Goal: Task Accomplishment & Management: Complete application form

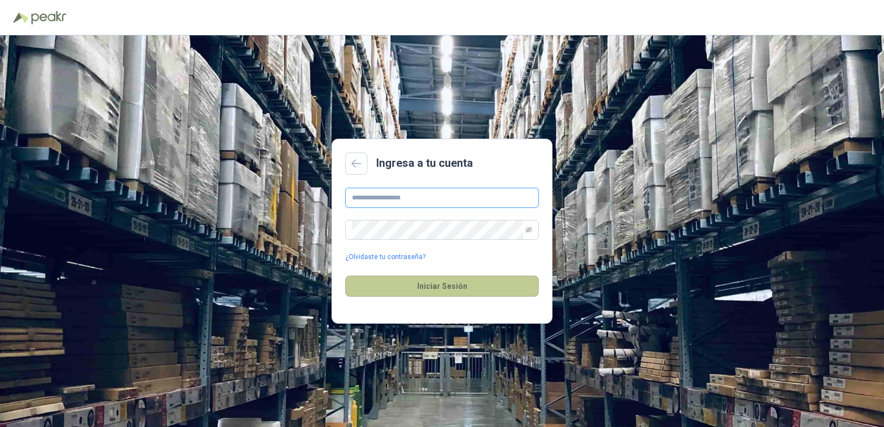
type input "**********"
click at [459, 287] on button "Iniciar Sesión" at bounding box center [441, 286] width 193 height 21
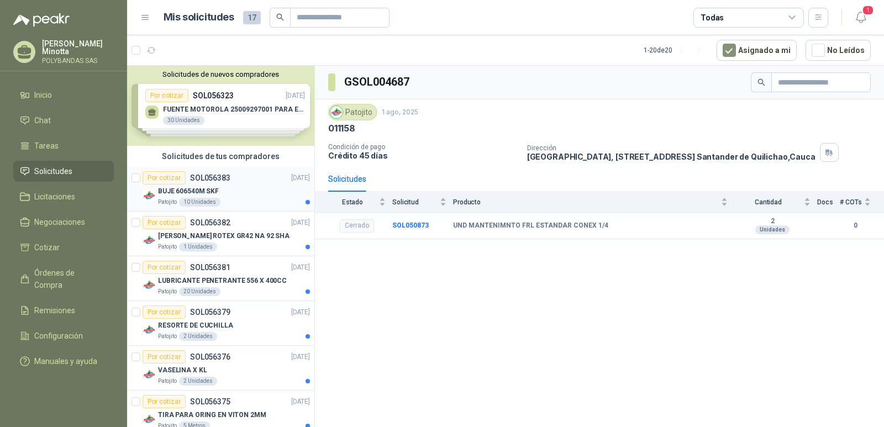
click at [158, 181] on div "Por cotizar" at bounding box center [163, 177] width 43 height 13
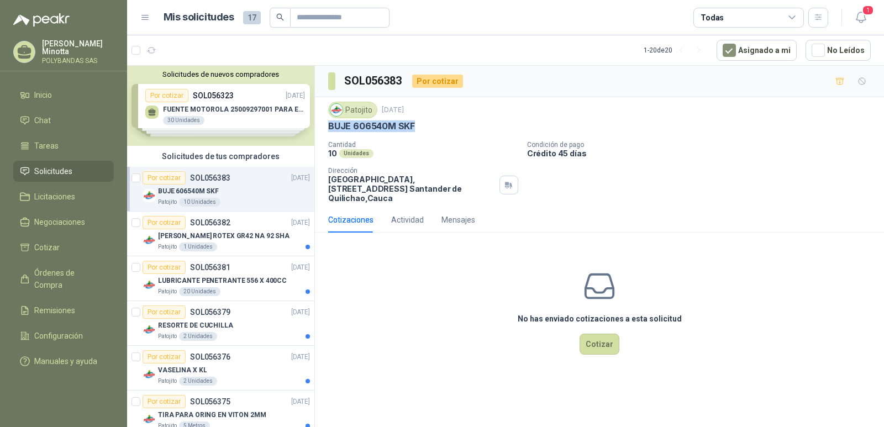
drag, startPoint x: 328, startPoint y: 127, endPoint x: 422, endPoint y: 129, distance: 93.9
click at [422, 129] on div "BUJE 606540M SKF" at bounding box center [599, 126] width 542 height 12
copy p "BUJE 606540M SKF"
click at [414, 337] on div "No has enviado cotizaciones a esta solicitud Cotizar" at bounding box center [599, 311] width 569 height 141
click at [619, 223] on div "Cotizaciones Actividad Mensajes" at bounding box center [599, 219] width 542 height 25
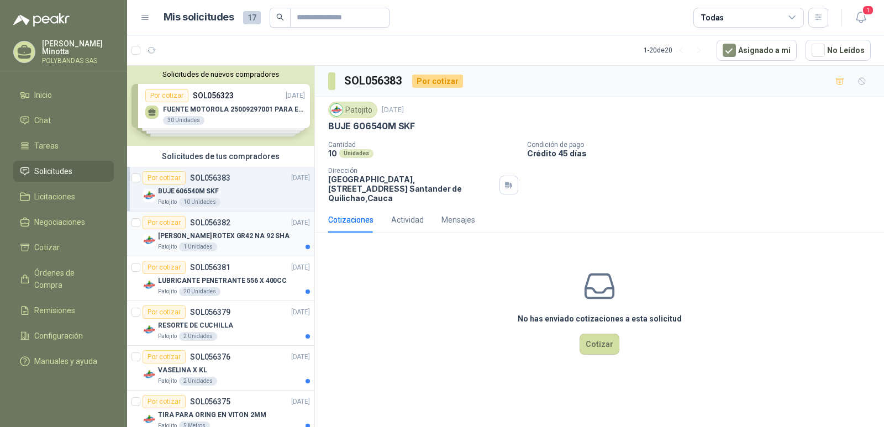
click at [157, 223] on div "Por cotizar" at bounding box center [163, 222] width 43 height 13
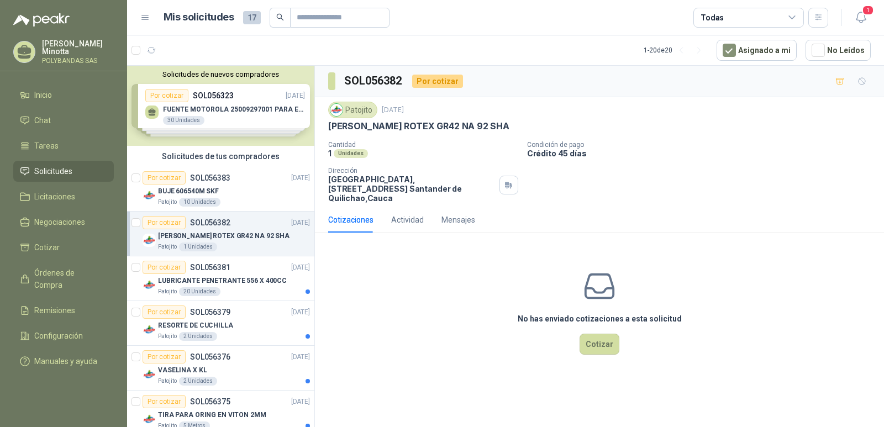
drag, startPoint x: 330, startPoint y: 126, endPoint x: 513, endPoint y: 126, distance: 183.3
click at [513, 126] on div "[PERSON_NAME] ROTEX GR42 NA 92 SHA" at bounding box center [599, 126] width 542 height 12
copy p "[PERSON_NAME] ROTEX GR42 NA 92 SHA"
click at [431, 306] on div "No has enviado cotizaciones a esta solicitud Cotizar" at bounding box center [599, 311] width 569 height 141
click at [591, 339] on button "Cotizar" at bounding box center [599, 344] width 40 height 21
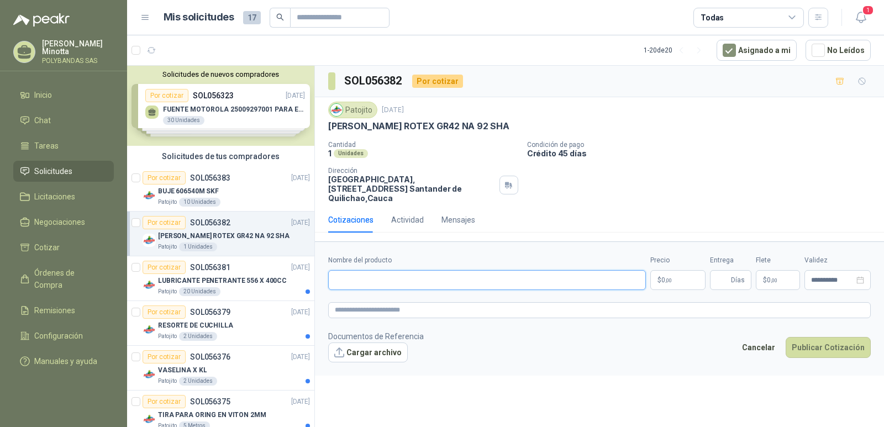
click at [364, 272] on input "Nombre del producto" at bounding box center [487, 280] width 318 height 20
type input "**********"
click at [685, 270] on p "$ 0 ,00" at bounding box center [677, 280] width 55 height 20
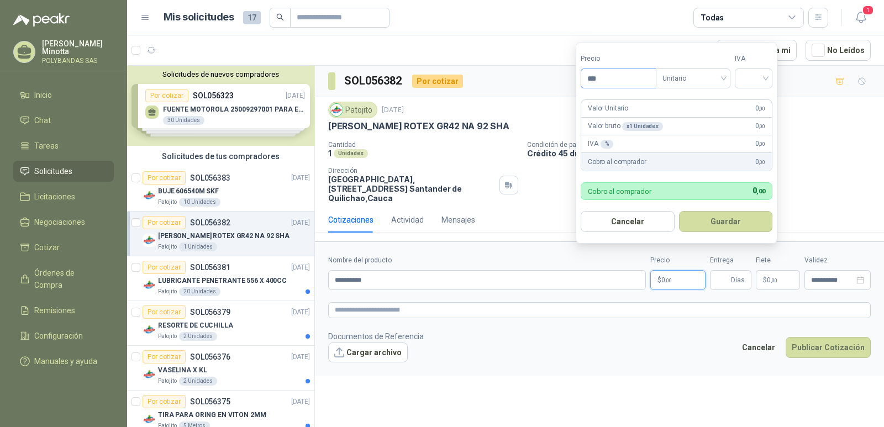
click at [623, 76] on input "***" at bounding box center [618, 78] width 75 height 19
click at [617, 73] on input "***" at bounding box center [618, 78] width 75 height 19
click at [730, 78] on div "Unitario" at bounding box center [692, 78] width 75 height 20
type input "*********"
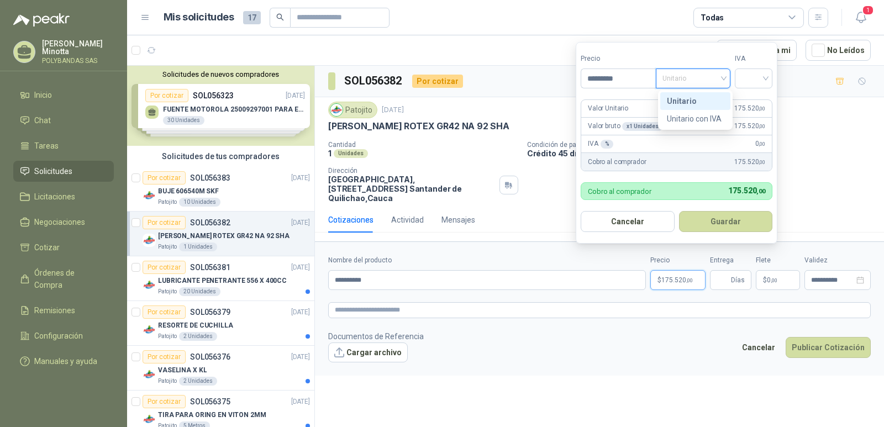
click at [706, 97] on div "Unitario" at bounding box center [694, 101] width 57 height 12
click at [769, 77] on div at bounding box center [753, 78] width 38 height 20
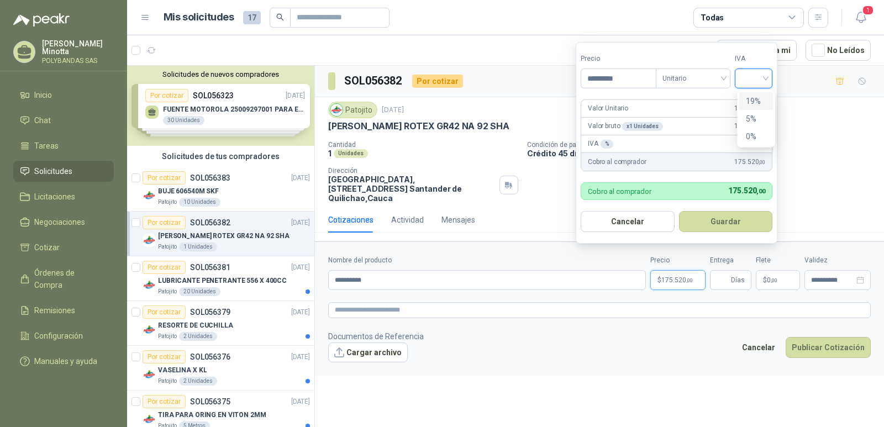
click at [759, 107] on div "19%" at bounding box center [755, 101] width 20 height 12
click at [749, 223] on button "Guardar" at bounding box center [727, 221] width 95 height 21
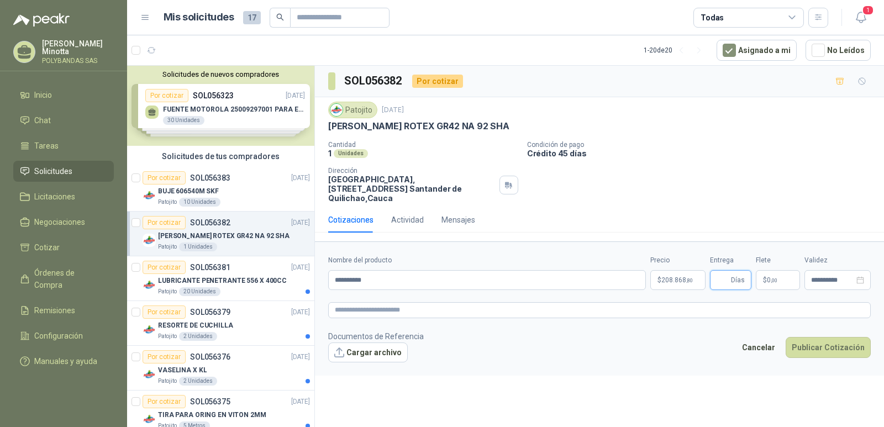
click at [728, 272] on input "Entrega" at bounding box center [722, 280] width 12 height 19
type input "*"
click at [777, 270] on p "$ 0 ,00" at bounding box center [777, 280] width 44 height 20
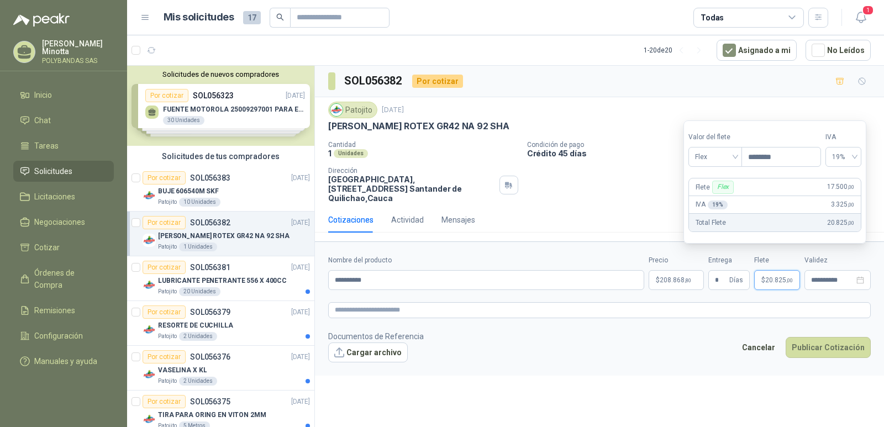
type input "********"
click at [715, 331] on footer "Documentos de Referencia Cargar archivo Cancelar Publicar Cotización" at bounding box center [599, 346] width 542 height 32
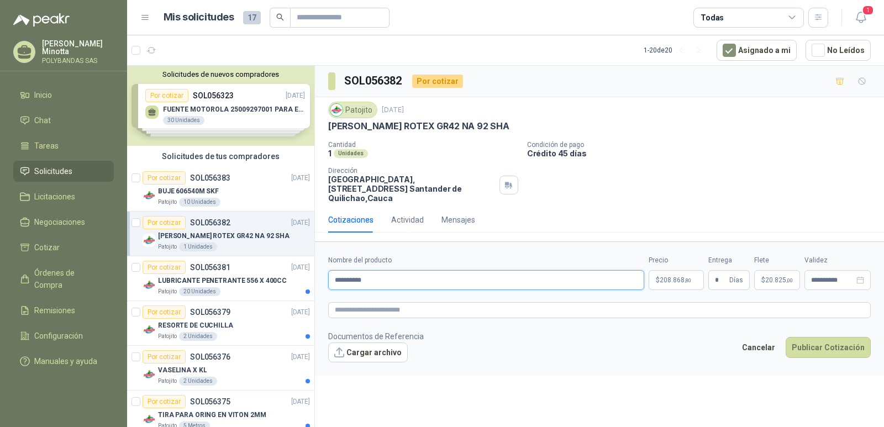
click at [437, 270] on input "**********" at bounding box center [486, 280] width 316 height 20
type input "**********"
click at [827, 337] on button "Publicar Cotización" at bounding box center [827, 347] width 85 height 21
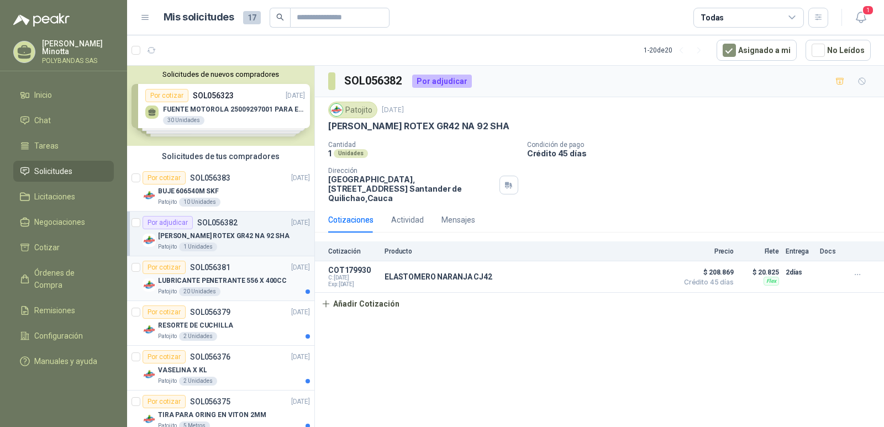
click at [168, 265] on div "Por cotizar" at bounding box center [163, 267] width 43 height 13
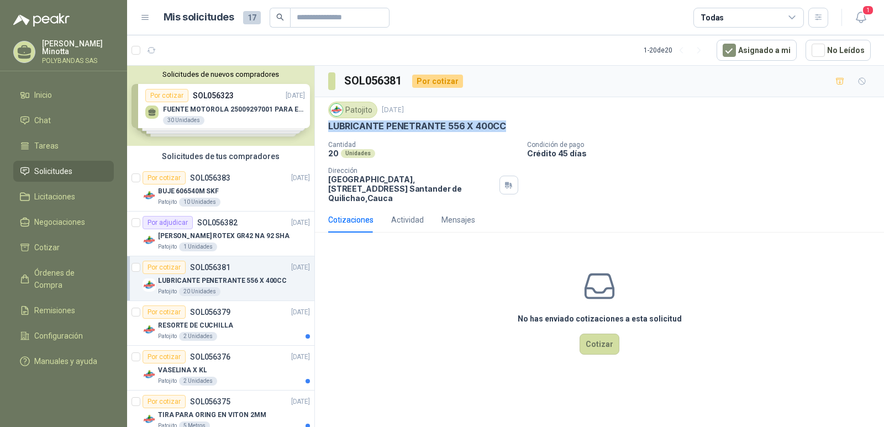
drag, startPoint x: 328, startPoint y: 126, endPoint x: 515, endPoint y: 126, distance: 186.6
click at [515, 126] on div "LUBRICANTE PENETRANTE 556 X 400CC" at bounding box center [599, 126] width 542 height 12
copy p "LUBRICANTE PENETRANTE 556 X 400CC"
click at [662, 230] on div "Cotizaciones Actividad Mensajes No has enviado cotizaciones a esta solicitud Co…" at bounding box center [599, 294] width 569 height 175
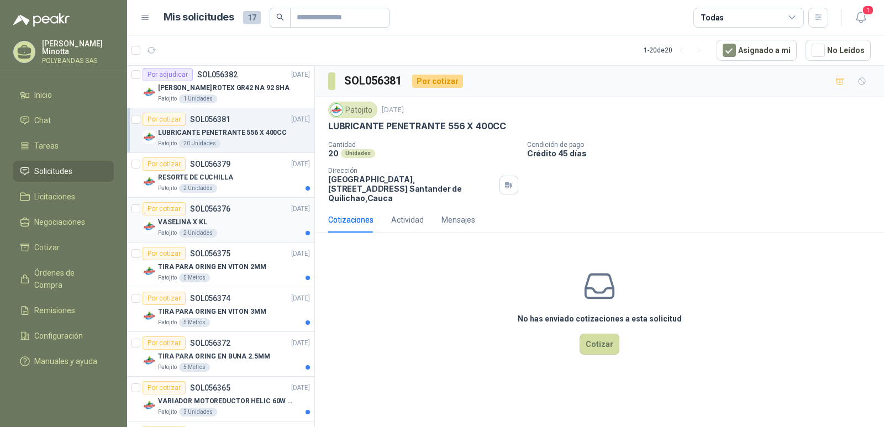
scroll to position [166, 0]
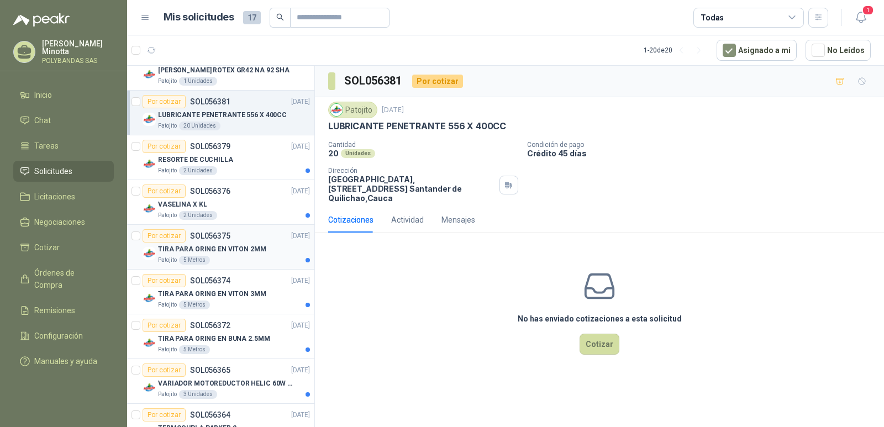
click at [174, 239] on div "Por cotizar" at bounding box center [163, 235] width 43 height 13
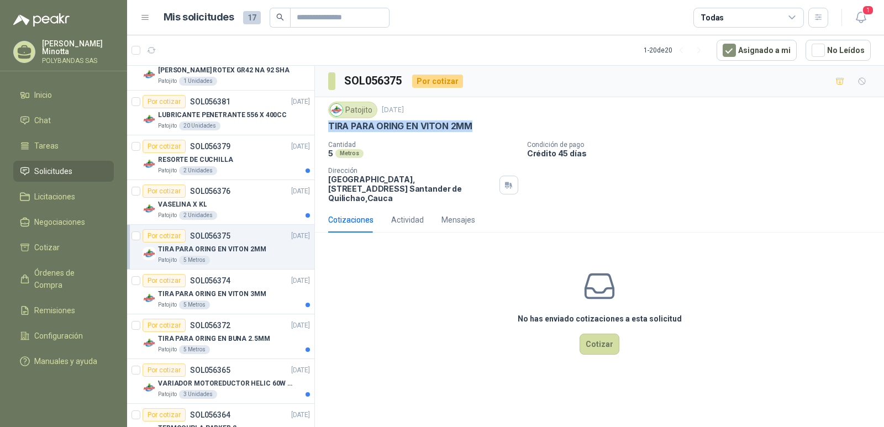
drag, startPoint x: 330, startPoint y: 126, endPoint x: 478, endPoint y: 128, distance: 148.0
click at [478, 128] on div "TIRA PARA ORING EN VITON 2MM" at bounding box center [599, 126] width 542 height 12
copy p "TIRA PARA ORING EN VITON 2MM"
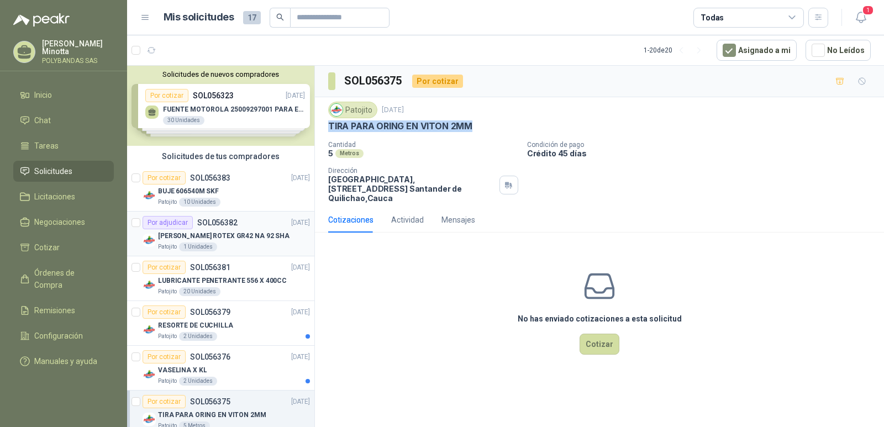
click at [224, 232] on p "[PERSON_NAME] ROTEX GR42 NA 92 SHA" at bounding box center [223, 236] width 131 height 10
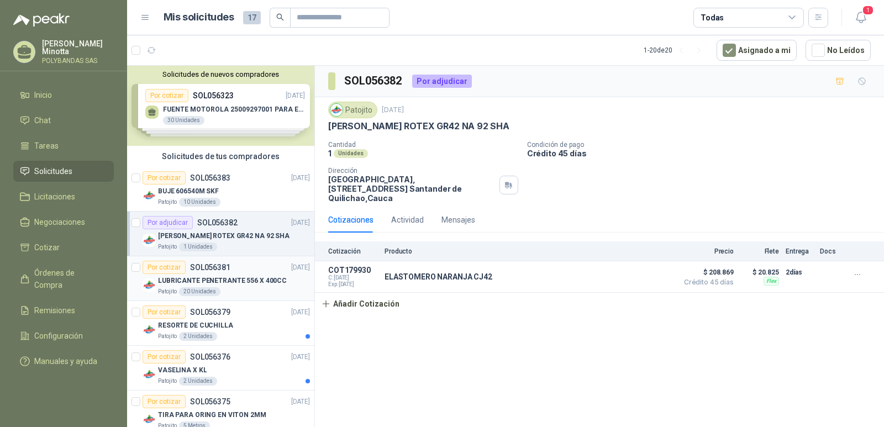
scroll to position [55, 0]
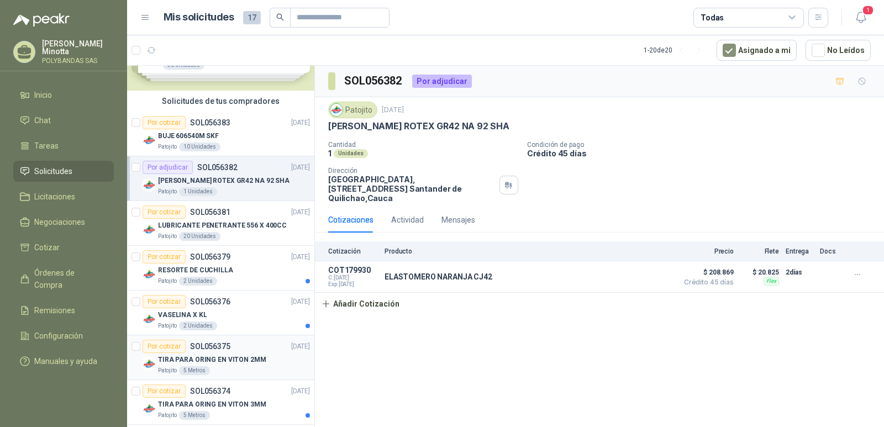
click at [186, 362] on p "TIRA PARA ORING EN VITON 2MM" at bounding box center [212, 360] width 108 height 10
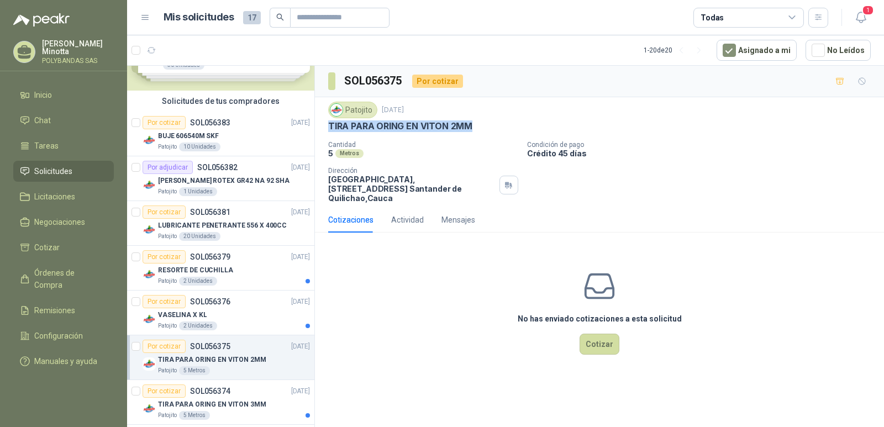
drag, startPoint x: 329, startPoint y: 126, endPoint x: 472, endPoint y: 121, distance: 143.1
click at [472, 121] on div "TIRA PARA ORING EN VITON 2MM" at bounding box center [599, 126] width 542 height 12
copy p "TIRA PARA ORING EN VITON 2MM"
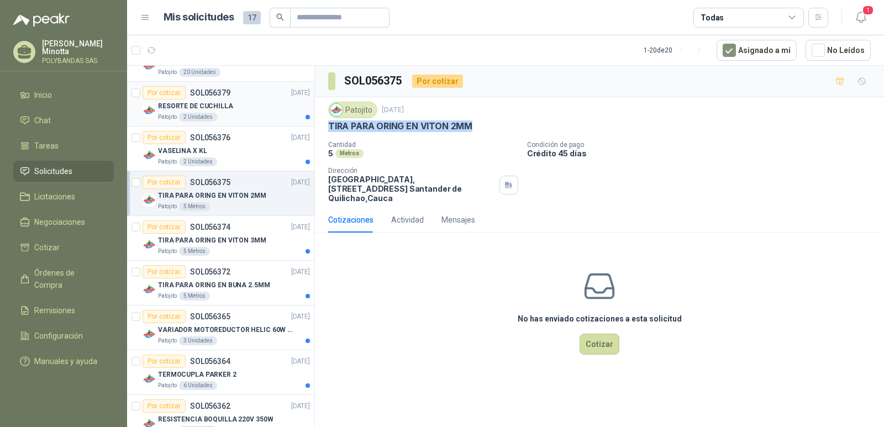
scroll to position [221, 0]
click at [167, 241] on p "TIRA PARA ORING EN VITON 3MM" at bounding box center [212, 239] width 108 height 10
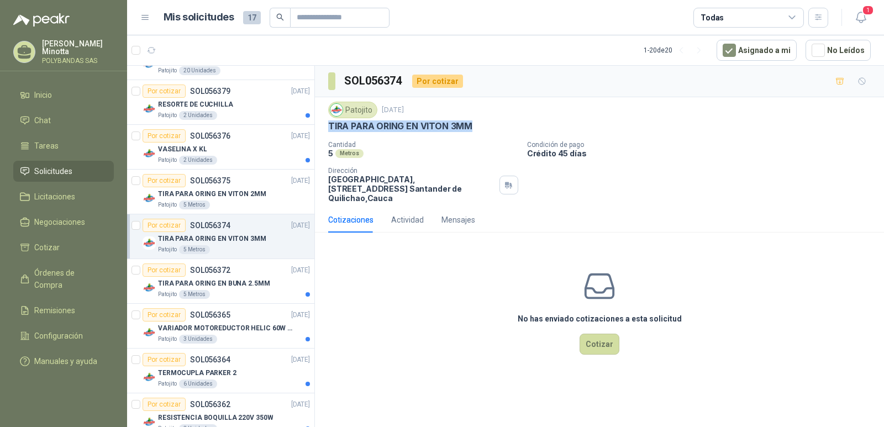
drag, startPoint x: 330, startPoint y: 125, endPoint x: 487, endPoint y: 125, distance: 157.4
click at [487, 125] on div "TIRA PARA ORING EN VITON 3MM" at bounding box center [599, 126] width 542 height 12
copy p "TIRA PARA ORING EN VITON 3MM"
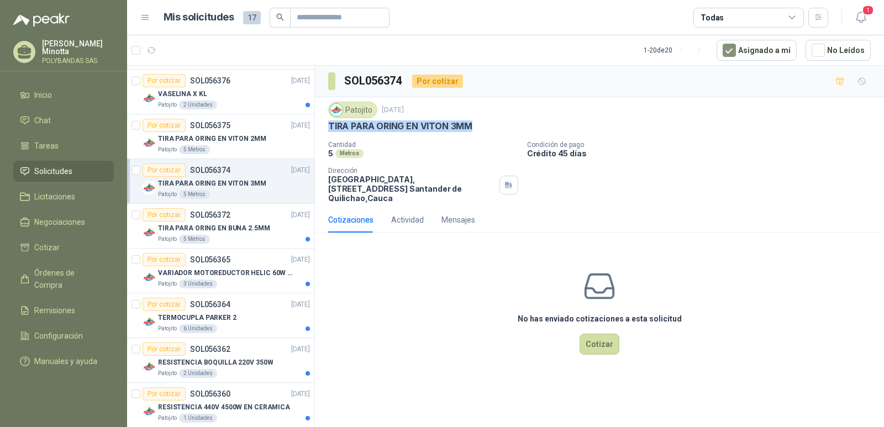
scroll to position [331, 0]
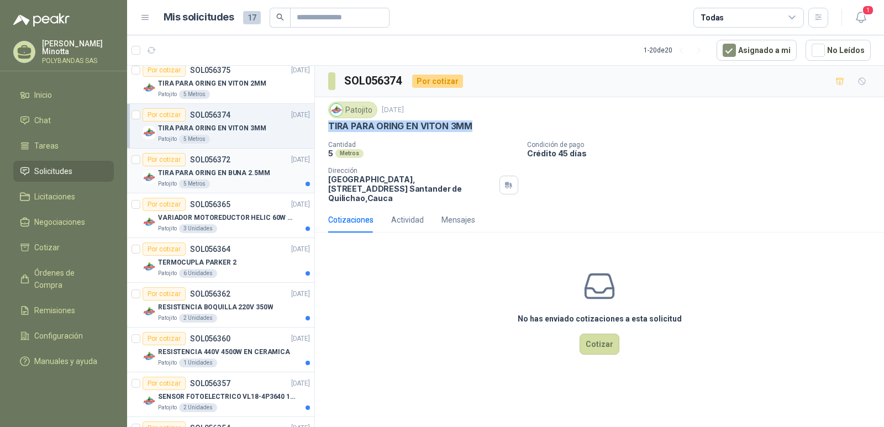
click at [160, 171] on p "TIRA PARA ORING EN BUNA 2.5MM" at bounding box center [214, 173] width 112 height 10
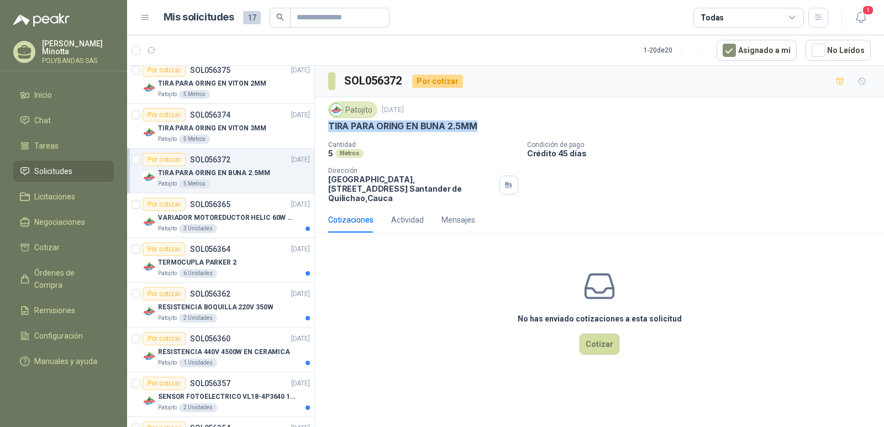
drag, startPoint x: 329, startPoint y: 125, endPoint x: 483, endPoint y: 124, distance: 154.6
click at [483, 124] on div "TIRA PARA ORING EN BUNA 2.5MM" at bounding box center [599, 126] width 542 height 12
copy p "TIRA PARA ORING EN BUNA 2.5MM"
click at [175, 208] on div "Por cotizar" at bounding box center [163, 204] width 43 height 13
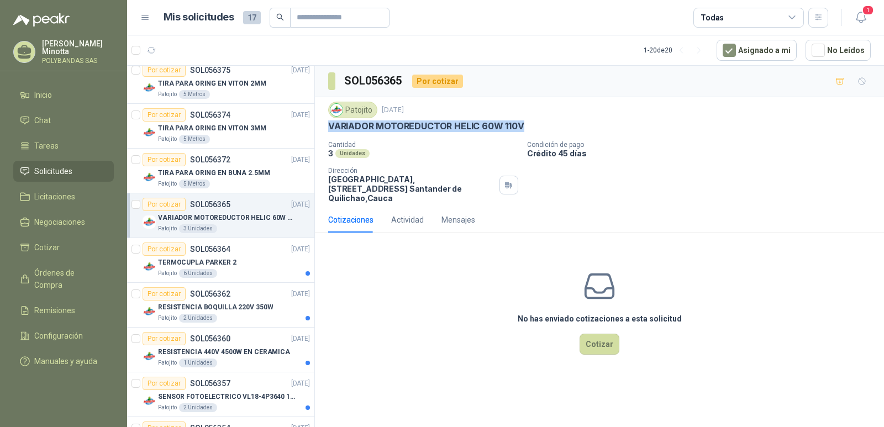
drag, startPoint x: 329, startPoint y: 126, endPoint x: 527, endPoint y: 127, distance: 198.2
click at [527, 127] on div "VARIADOR MOTOREDUCTOR HELIC 60W 110V" at bounding box center [599, 126] width 542 height 12
copy p "VARIADOR MOTOREDUCTOR HELIC 60W 110V"
click at [159, 246] on div "Por cotizar" at bounding box center [163, 248] width 43 height 13
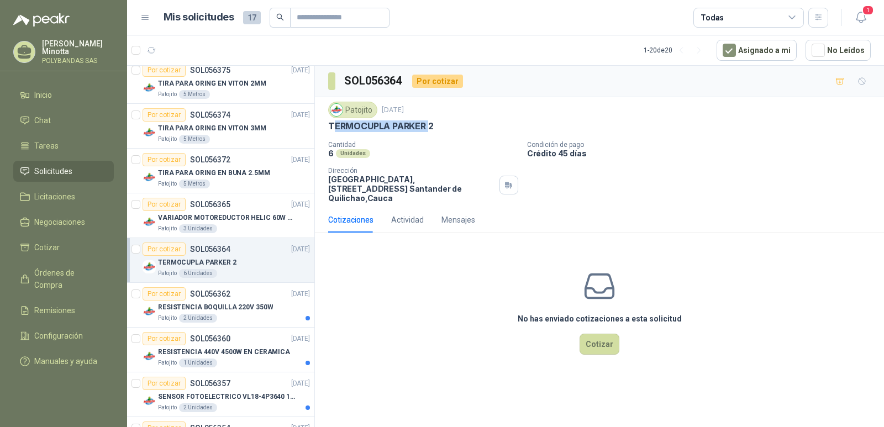
drag, startPoint x: 331, startPoint y: 125, endPoint x: 428, endPoint y: 129, distance: 97.3
click at [428, 129] on p "TERMOCUPLA PARKER 2" at bounding box center [380, 126] width 105 height 12
click at [445, 135] on div "Patojito [DATE] TERMOCUPLA [PERSON_NAME] 2 Cantidad 6 Unidades Condición de pag…" at bounding box center [599, 152] width 542 height 101
drag, startPoint x: 329, startPoint y: 125, endPoint x: 482, endPoint y: 129, distance: 153.0
click at [482, 129] on div "TERMOCUPLA PARKER 2" at bounding box center [599, 126] width 542 height 12
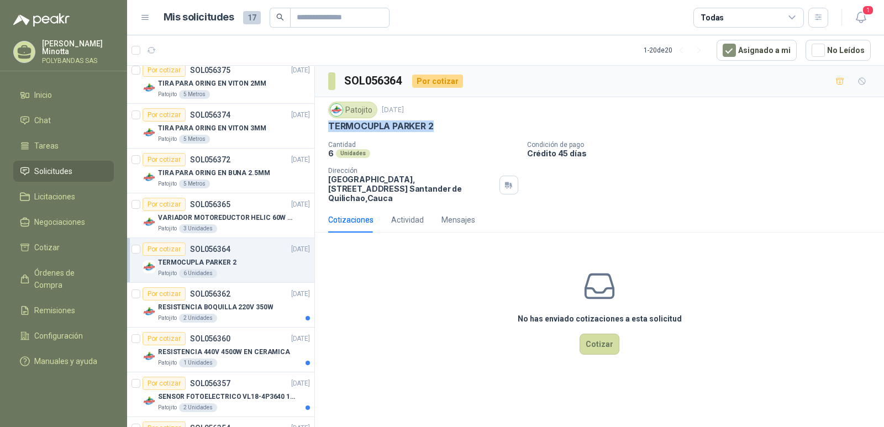
copy p "TERMOCUPLA PARKER 2"
click at [200, 53] on icon "button" at bounding box center [200, 50] width 9 height 9
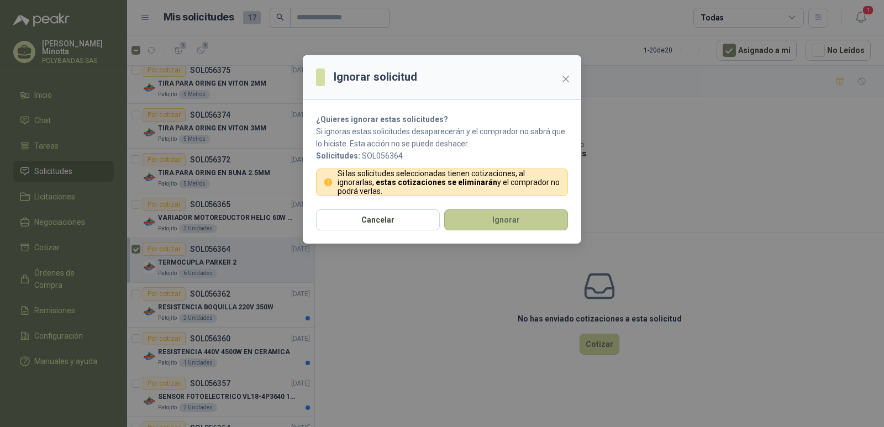
click at [477, 228] on button "Ignorar" at bounding box center [506, 219] width 124 height 21
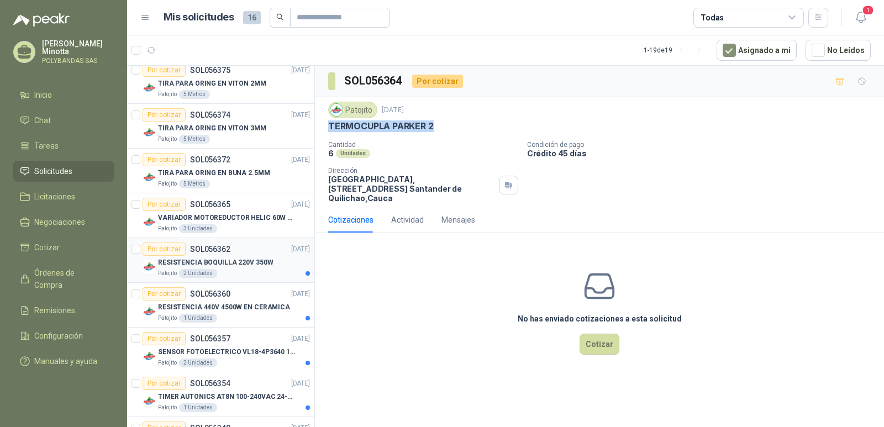
click at [158, 250] on div "Por cotizar" at bounding box center [163, 248] width 43 height 13
drag, startPoint x: 328, startPoint y: 124, endPoint x: 497, endPoint y: 126, distance: 169.0
click at [497, 126] on div "RESISTENCIA BOQUILLA 220V 350W" at bounding box center [599, 126] width 542 height 12
copy p "RESISTENCIA BOQUILLA 220V 350W"
click at [221, 172] on p "TIRA PARA ORING EN BUNA 2.5MM" at bounding box center [214, 173] width 112 height 10
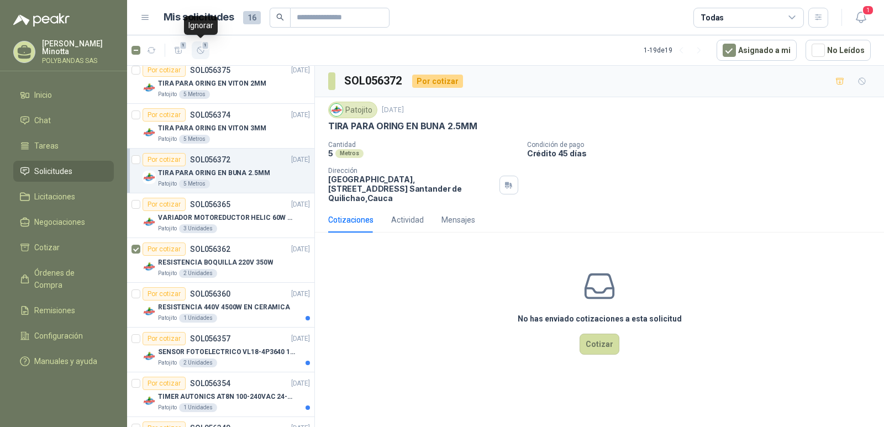
click at [206, 47] on span "1" at bounding box center [206, 45] width 8 height 9
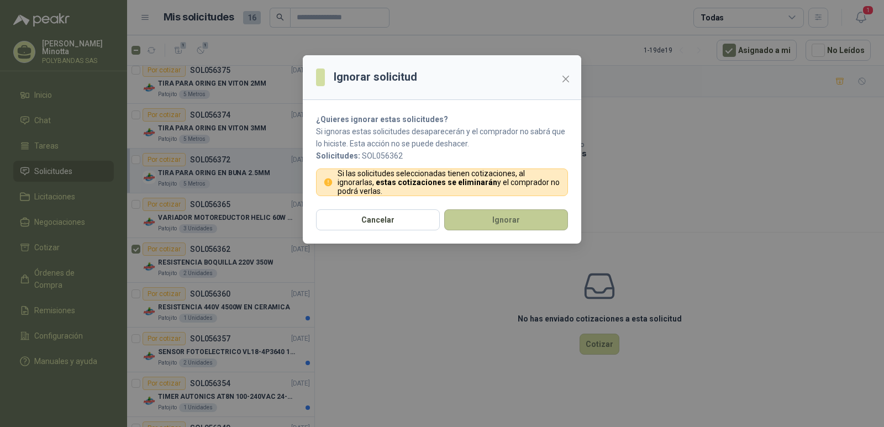
click at [498, 221] on button "Ignorar" at bounding box center [506, 219] width 124 height 21
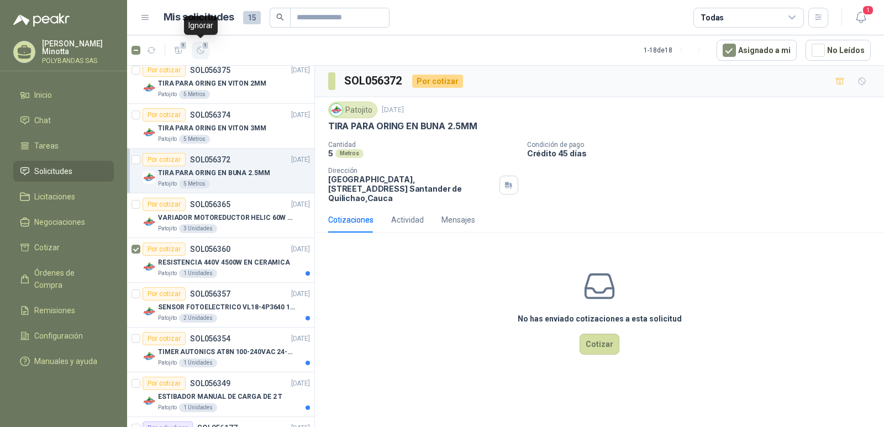
click at [202, 47] on span "1" at bounding box center [206, 45] width 8 height 9
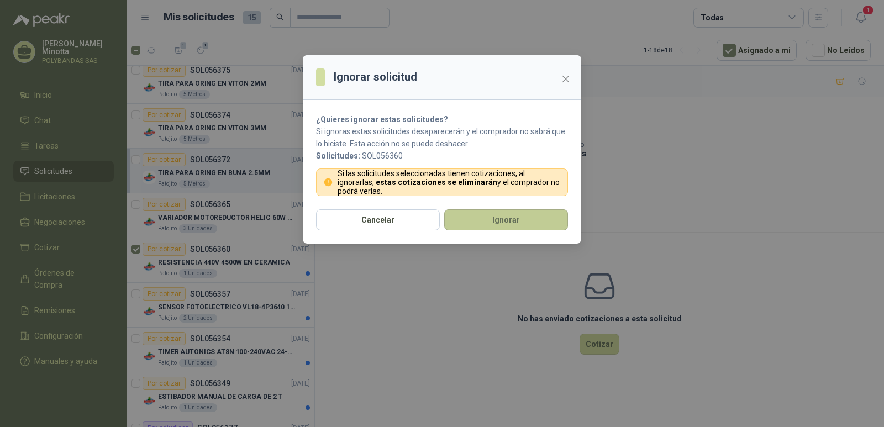
click at [512, 224] on button "Ignorar" at bounding box center [506, 219] width 124 height 21
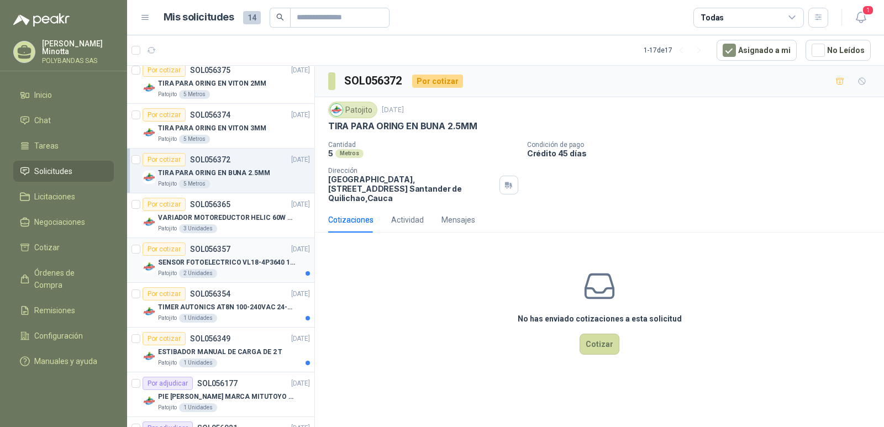
click at [163, 246] on div "Por cotizar" at bounding box center [163, 248] width 43 height 13
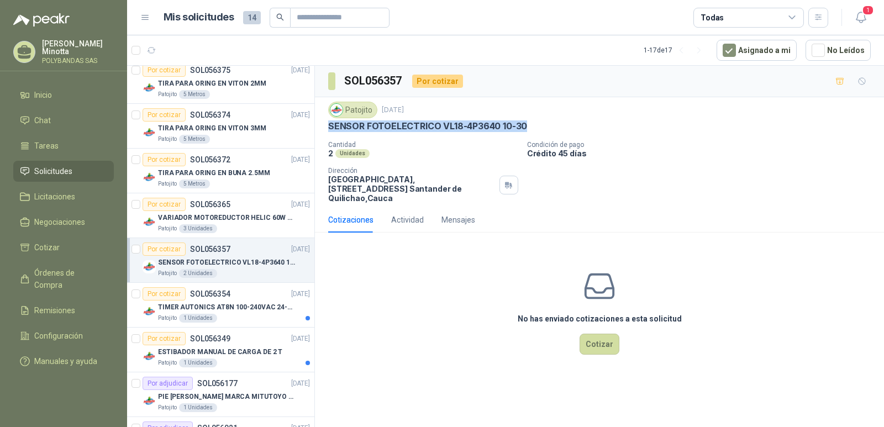
drag, startPoint x: 329, startPoint y: 126, endPoint x: 538, endPoint y: 124, distance: 208.7
click at [538, 124] on div "SENSOR FOTOELECTRICO VL18-4P3640 10-30" at bounding box center [599, 126] width 542 height 12
click at [240, 209] on div "Por cotizar SOL056365 [DATE]" at bounding box center [225, 204] width 167 height 13
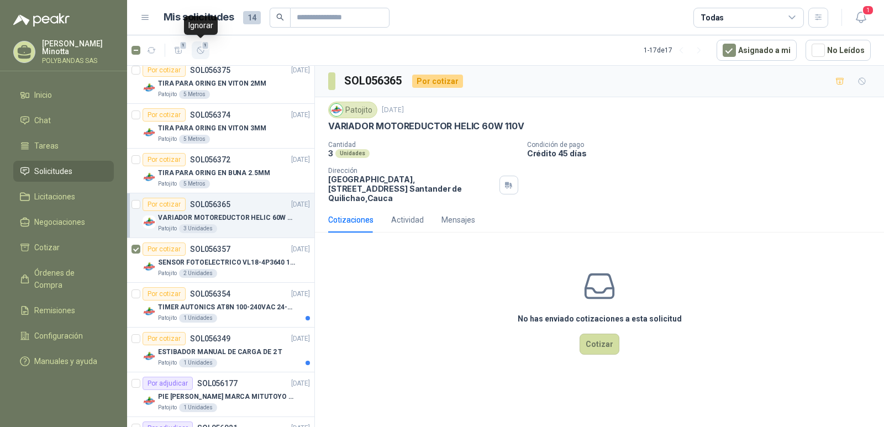
click at [202, 52] on icon "button" at bounding box center [200, 50] width 9 height 9
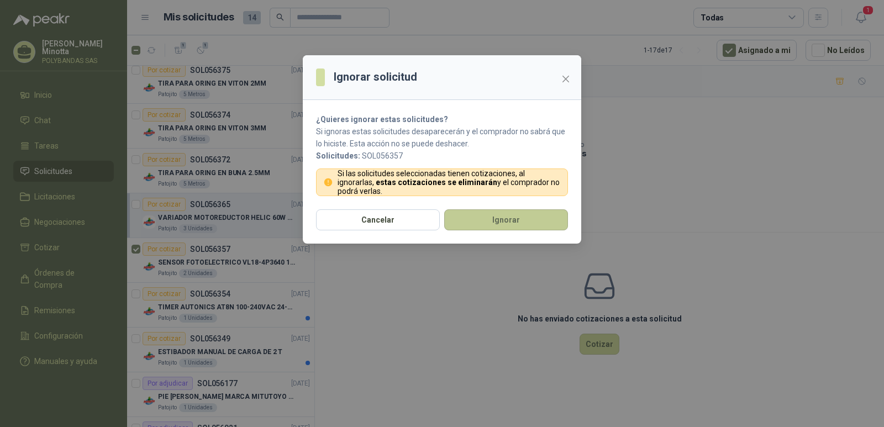
click at [535, 215] on button "Ignorar" at bounding box center [506, 219] width 124 height 21
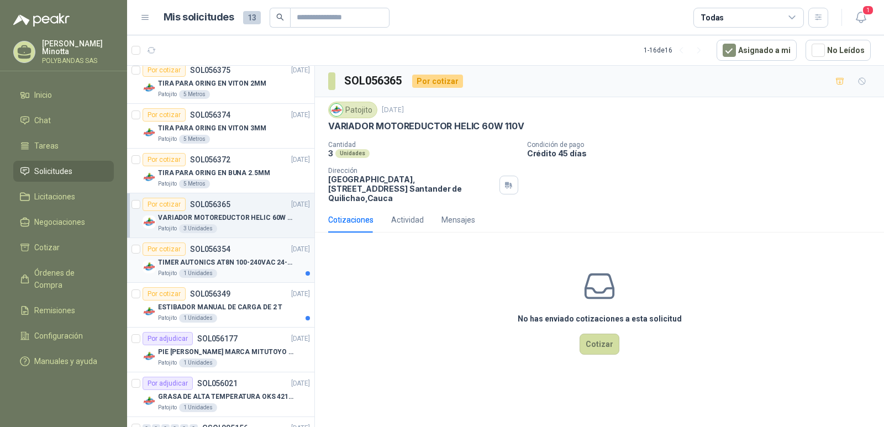
click at [159, 260] on p "TIMER AUTONICS AT8N 100-240VAC 24-240VD" at bounding box center [226, 262] width 137 height 10
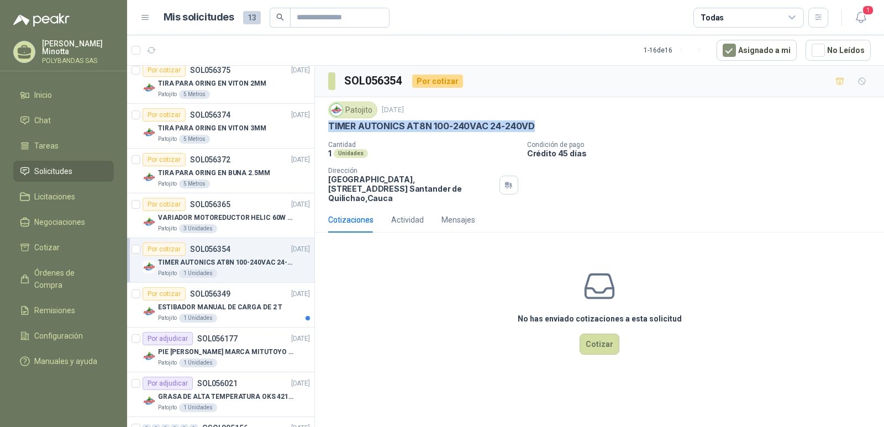
drag, startPoint x: 329, startPoint y: 126, endPoint x: 556, endPoint y: 125, distance: 226.4
click at [556, 125] on div "TIMER AUTONICS AT8N 100-240VAC 24-240VD" at bounding box center [599, 126] width 542 height 12
click at [219, 210] on div "Por cotizar SOL056365" at bounding box center [186, 204] width 88 height 13
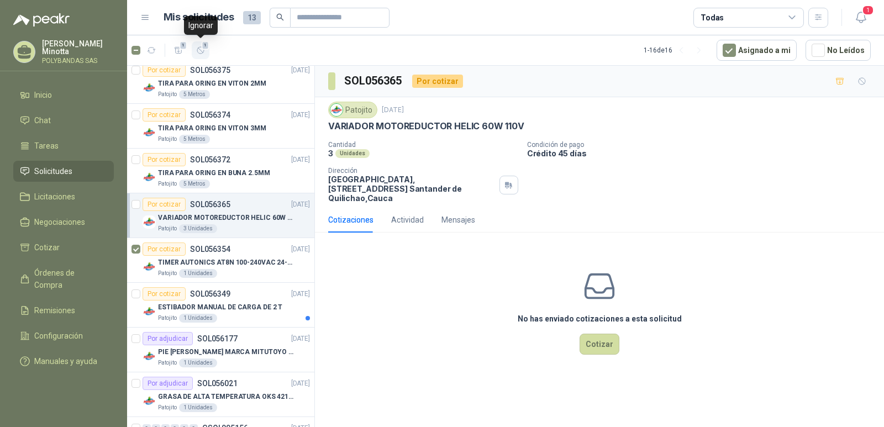
click at [202, 49] on span "1" at bounding box center [206, 45] width 8 height 9
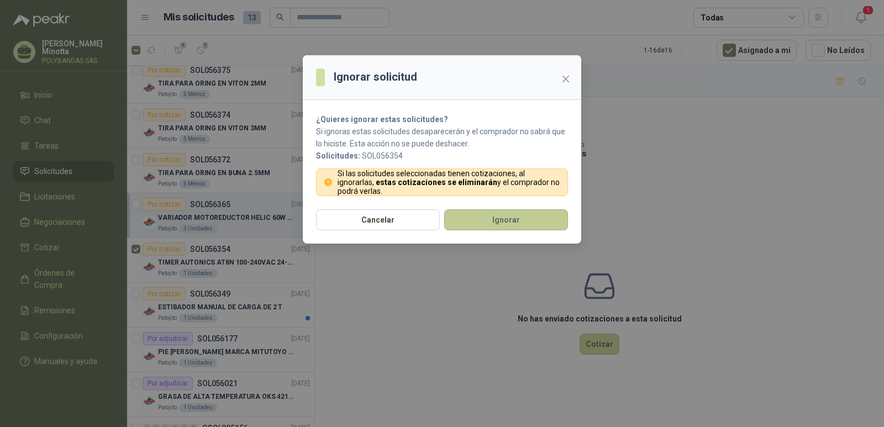
click at [465, 223] on button "Ignorar" at bounding box center [506, 219] width 124 height 21
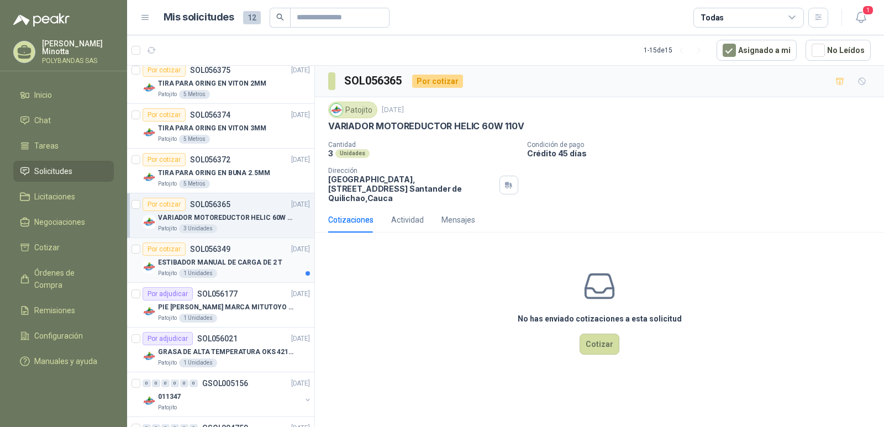
click at [251, 263] on p "ESTIBADOR MANUAL DE CARGA DE 2 T" at bounding box center [220, 262] width 124 height 10
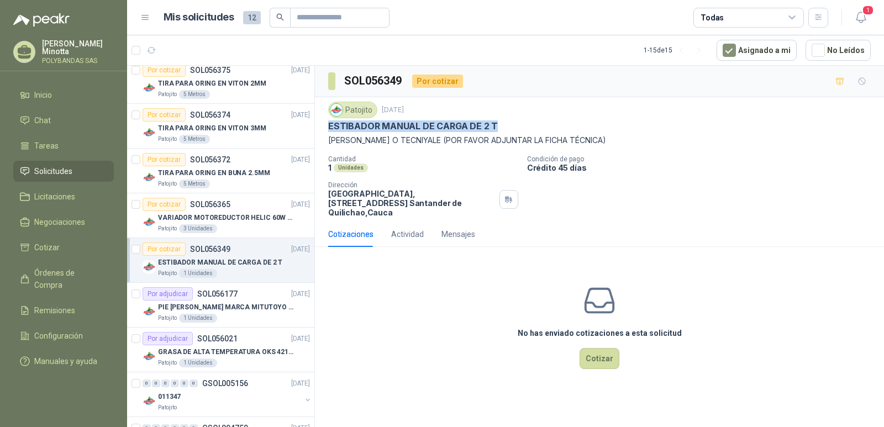
drag, startPoint x: 329, startPoint y: 126, endPoint x: 497, endPoint y: 130, distance: 168.5
click at [497, 130] on div "ESTIBADOR MANUAL DE CARGA DE 2 T" at bounding box center [599, 126] width 542 height 12
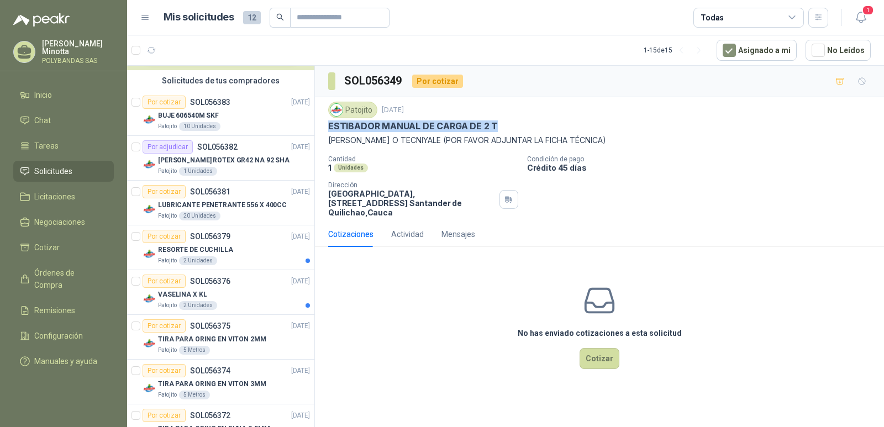
scroll to position [55, 0]
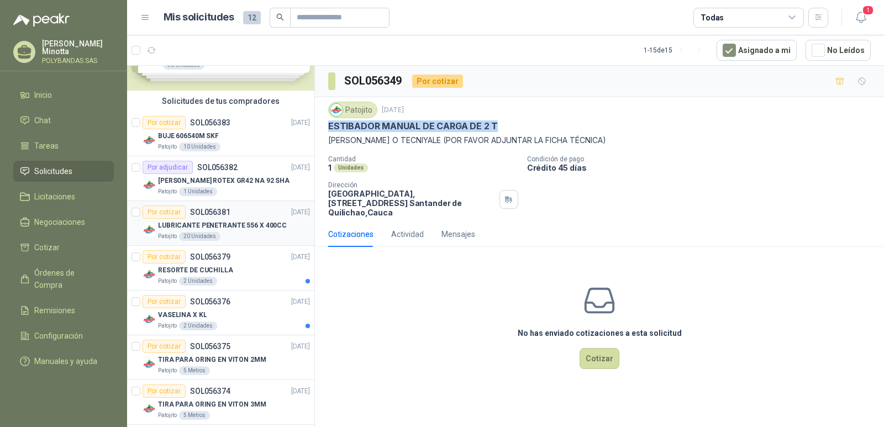
click at [171, 212] on div "Por cotizar" at bounding box center [163, 211] width 43 height 13
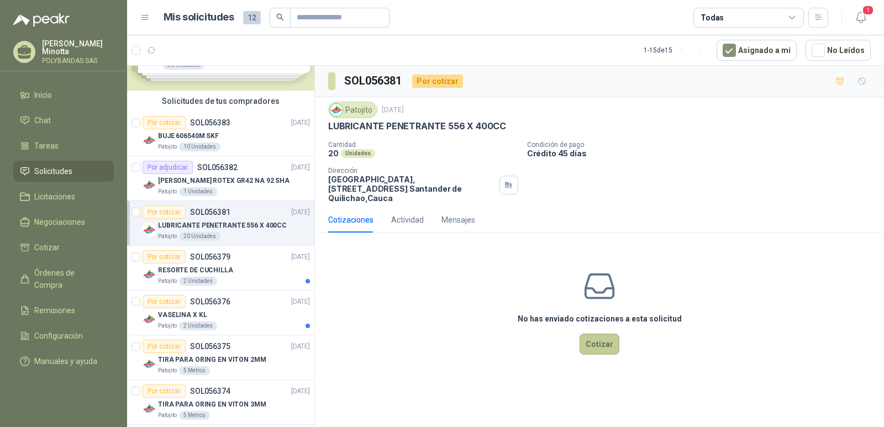
click at [609, 336] on button "Cotizar" at bounding box center [599, 344] width 40 height 21
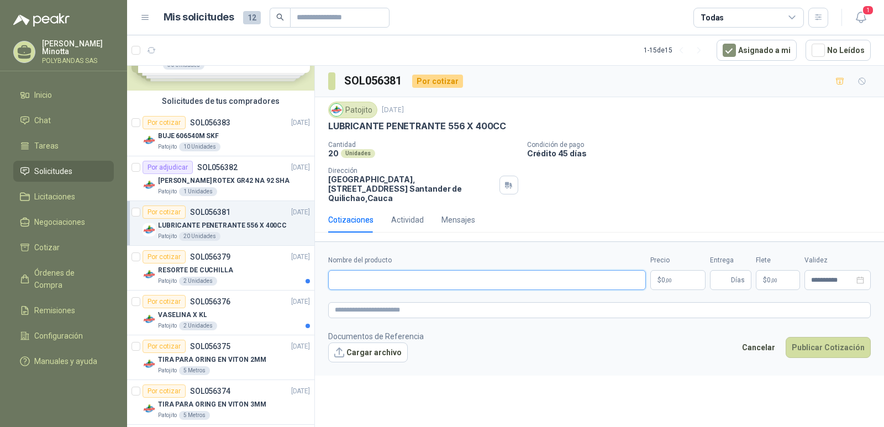
click at [421, 271] on input "Nombre del producto" at bounding box center [487, 280] width 318 height 20
click at [380, 270] on input "**********" at bounding box center [487, 280] width 318 height 20
click at [395, 270] on input "**********" at bounding box center [487, 280] width 318 height 20
type input "**********"
click at [678, 270] on p "$ 0 ,00" at bounding box center [677, 280] width 55 height 20
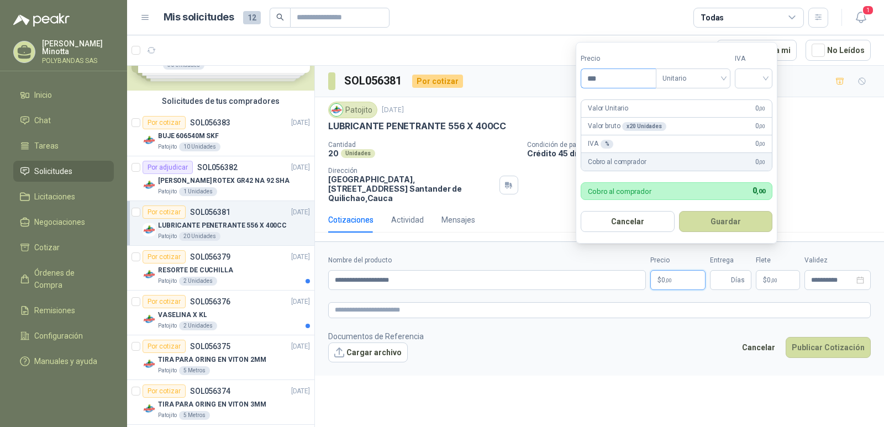
click at [624, 83] on input "***" at bounding box center [618, 78] width 75 height 19
click at [728, 77] on div "Unitario" at bounding box center [692, 78] width 75 height 20
type input "********"
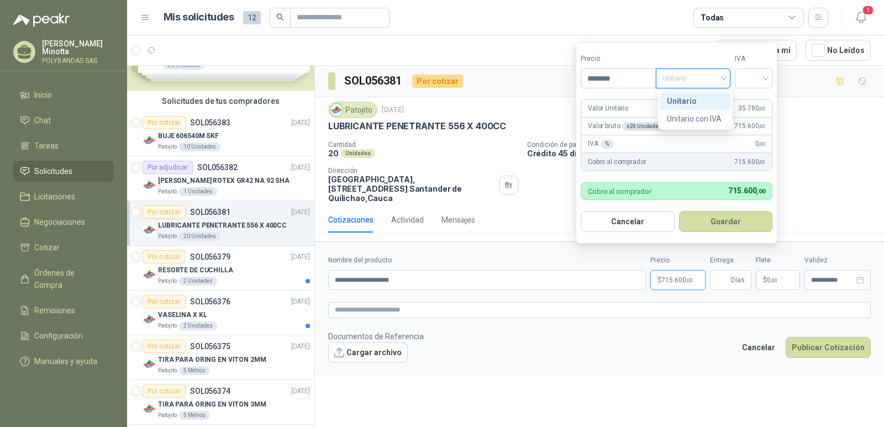
click at [712, 98] on div "Unitario" at bounding box center [694, 101] width 57 height 12
click at [765, 76] on input "search" at bounding box center [753, 77] width 24 height 17
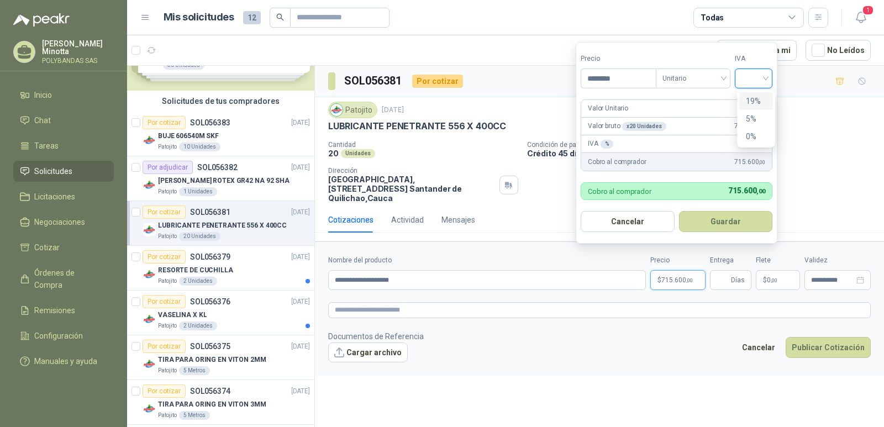
click at [761, 97] on div "19%" at bounding box center [755, 101] width 20 height 12
click at [735, 222] on button "Guardar" at bounding box center [727, 221] width 95 height 21
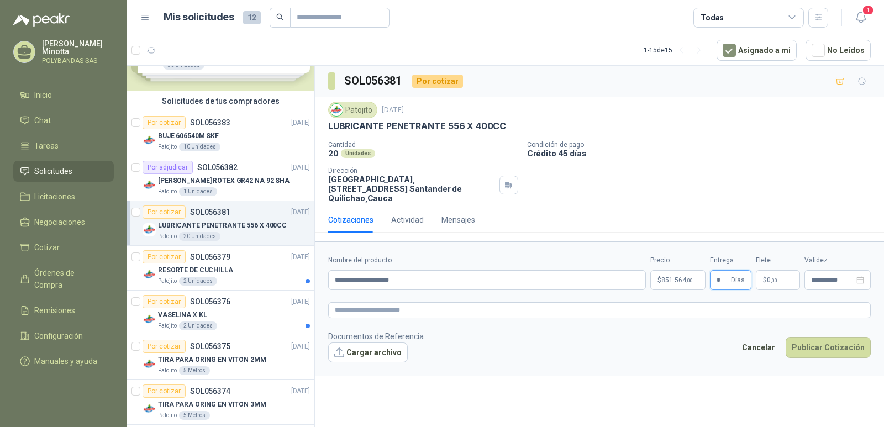
type input "*"
click at [776, 277] on span ",00" at bounding box center [773, 280] width 7 height 6
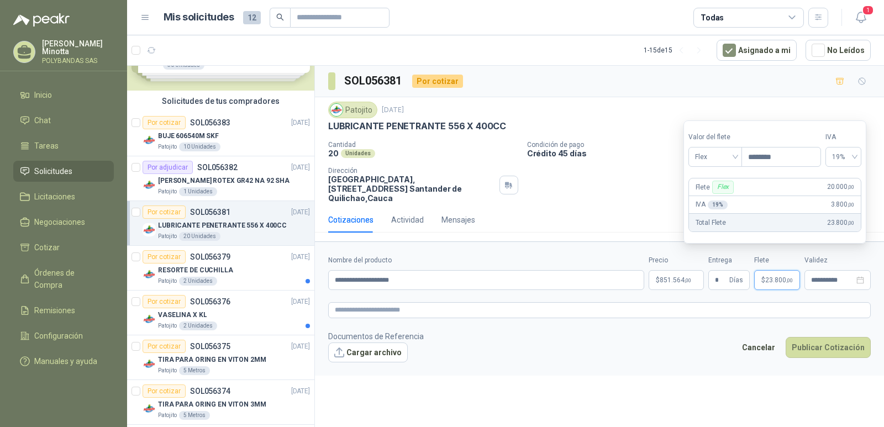
type input "********"
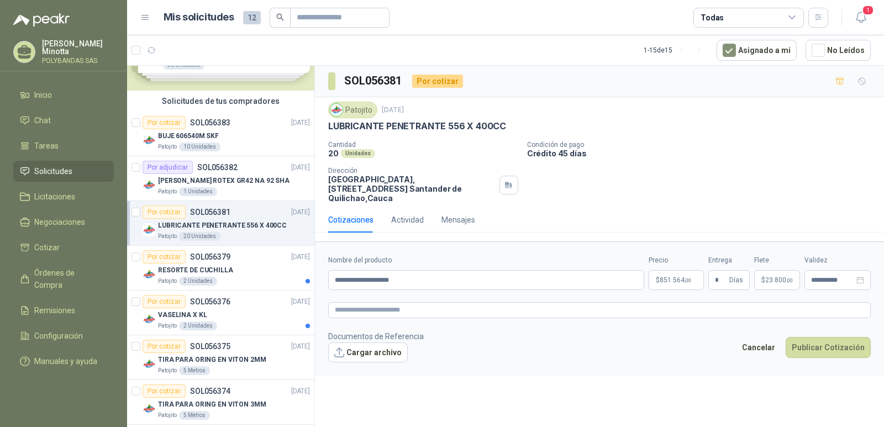
click at [720, 342] on footer "Documentos de Referencia Cargar archivo Cancelar Publicar Cotización" at bounding box center [599, 346] width 542 height 32
click at [843, 339] on button "Publicar Cotización" at bounding box center [827, 347] width 85 height 21
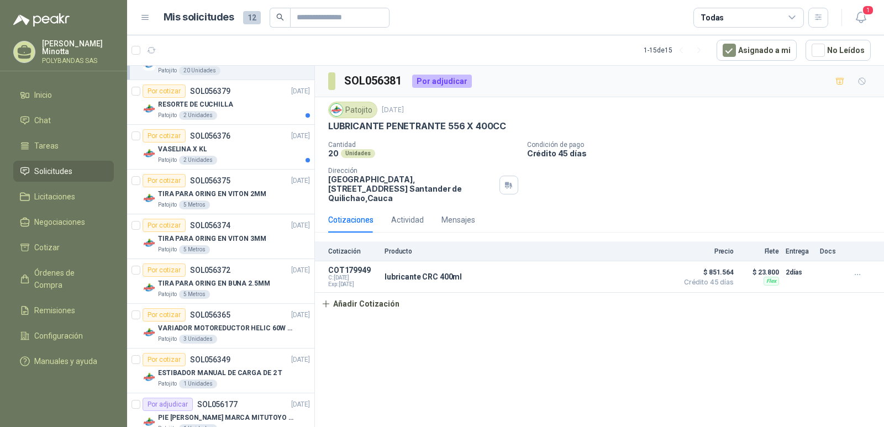
scroll to position [276, 0]
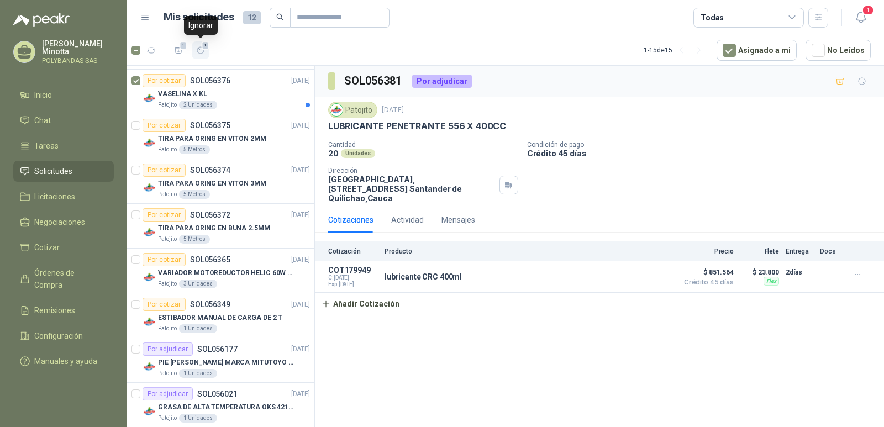
click at [203, 50] on icon "button" at bounding box center [200, 50] width 9 height 9
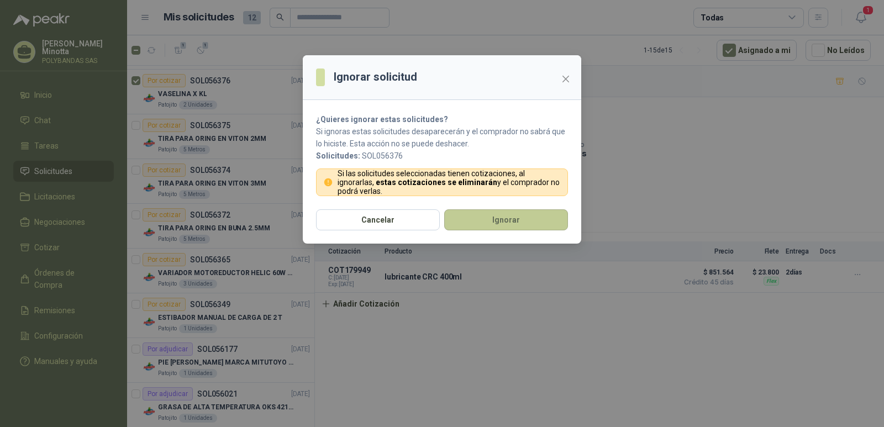
click at [478, 217] on button "Ignorar" at bounding box center [506, 219] width 124 height 21
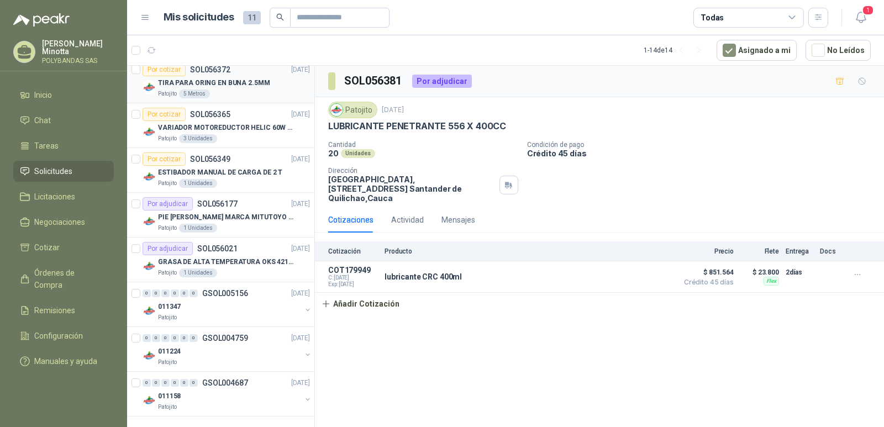
scroll to position [378, 0]
click at [165, 158] on div "Por cotizar" at bounding box center [163, 157] width 43 height 13
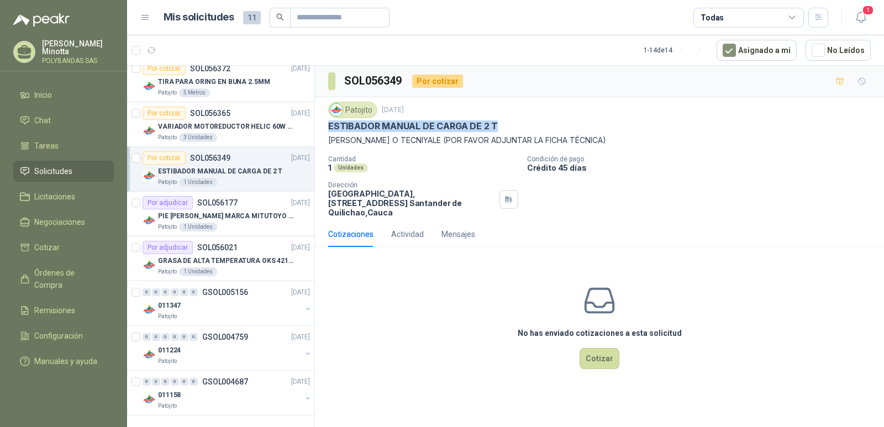
drag, startPoint x: 330, startPoint y: 126, endPoint x: 515, endPoint y: 127, distance: 185.5
click at [515, 127] on div "ESTIBADOR MANUAL DE CARGA DE 2 T" at bounding box center [599, 126] width 542 height 12
drag, startPoint x: 601, startPoint y: 38, endPoint x: 595, endPoint y: 17, distance: 21.8
click at [601, 39] on article "1 - 14 de 14 Asignado a mi No Leídos" at bounding box center [505, 50] width 756 height 30
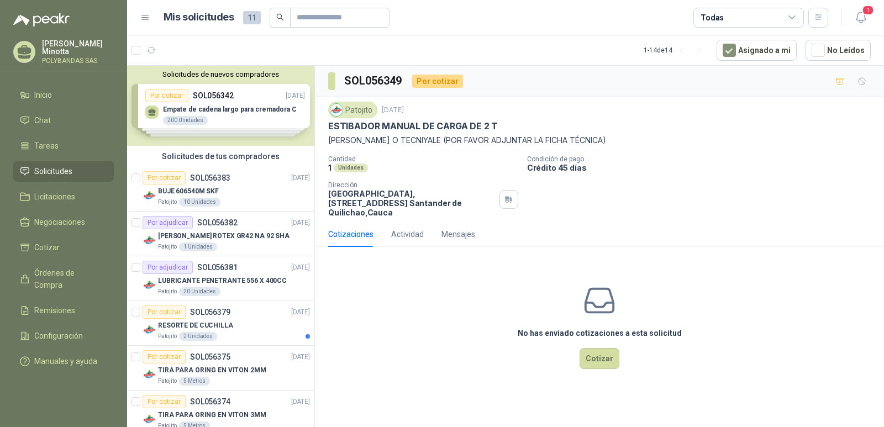
click at [199, 74] on button "Solicitudes de nuevos compradores" at bounding box center [220, 74] width 178 height 8
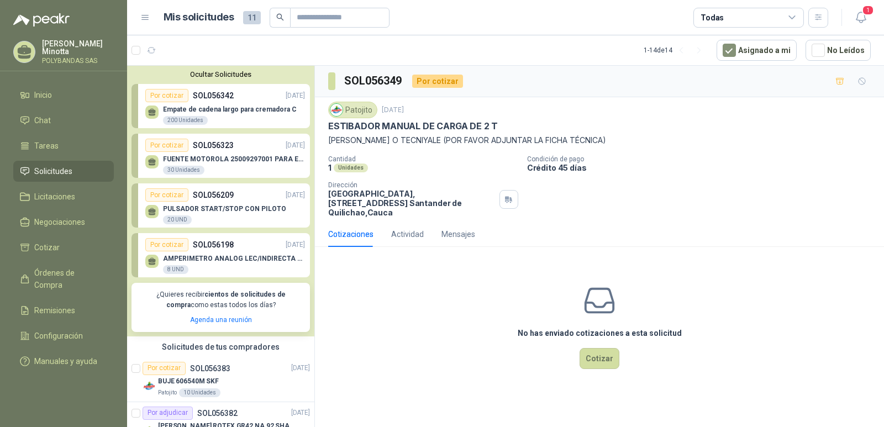
click at [199, 74] on button "Ocultar Solicitudes" at bounding box center [220, 74] width 178 height 8
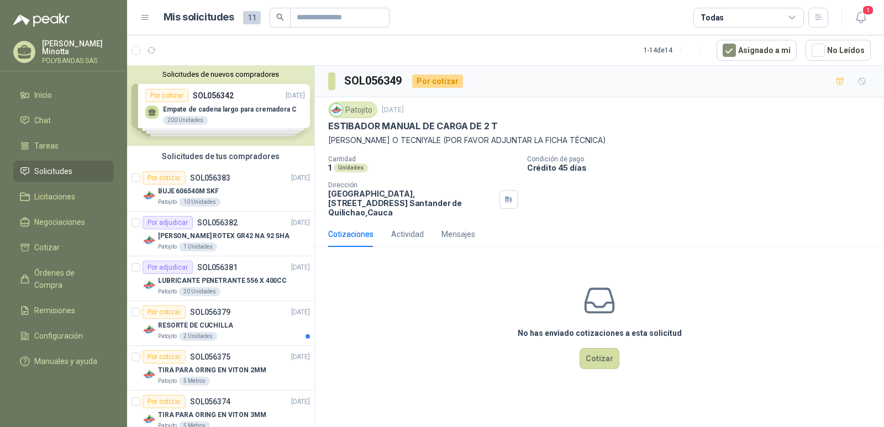
click at [758, 180] on div "Cantidad 1 Unidades Condición de pago Crédito 45 días Dirección Parque Industri…" at bounding box center [599, 186] width 542 height 62
